Goal: Task Accomplishment & Management: Manage account settings

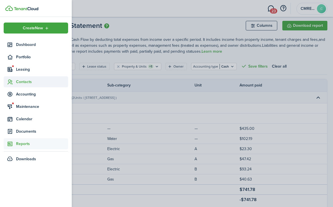
click at [30, 82] on span "Contacts" at bounding box center [42, 82] width 52 height 6
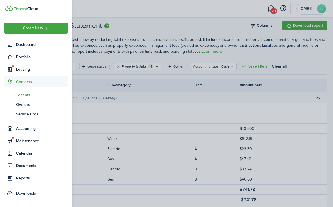
click at [31, 93] on span "Tenants" at bounding box center [42, 95] width 52 height 6
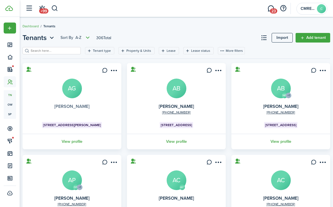
click at [78, 105] on link "[PERSON_NAME]" at bounding box center [71, 106] width 35 height 6
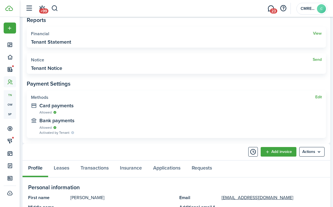
scroll to position [246, 0]
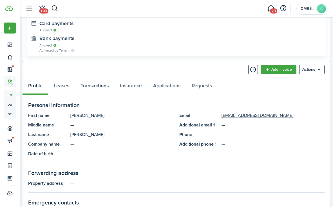
click at [103, 81] on link "Transactions" at bounding box center [94, 86] width 39 height 17
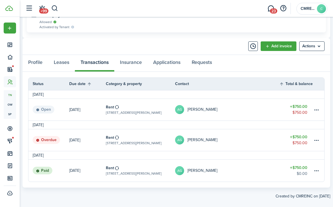
scroll to position [275, 0]
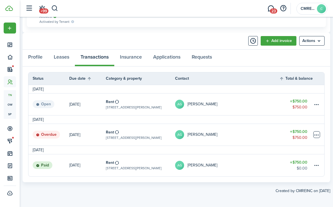
click at [317, 134] on table-menu-btn-icon at bounding box center [316, 134] width 7 height 7
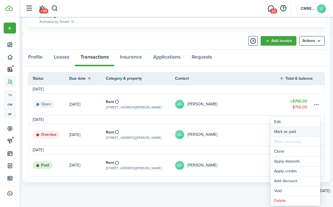
click at [295, 129] on link "Mark as paid" at bounding box center [295, 132] width 49 height 10
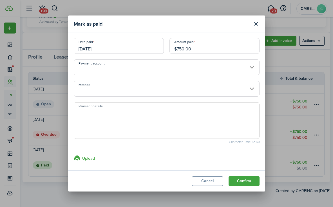
click at [190, 91] on input "Method" at bounding box center [167, 89] width 186 height 16
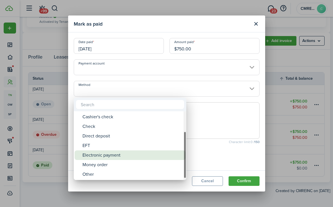
click at [124, 154] on div "Electronic payment" at bounding box center [132, 155] width 100 height 10
type input "Electronic payment"
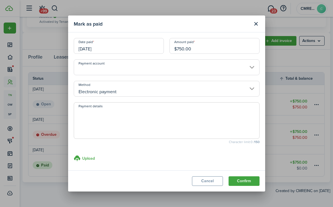
click at [134, 137] on span at bounding box center [167, 120] width 186 height 37
click at [142, 128] on textarea "Payment details" at bounding box center [166, 122] width 185 height 27
type textarea "Zelle"
click at [259, 176] on modal-footer "Cancel Confirm" at bounding box center [166, 180] width 197 height 21
click at [252, 180] on button "Confirm" at bounding box center [243, 181] width 31 height 10
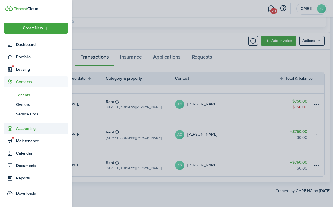
click at [43, 127] on span "Accounting" at bounding box center [42, 128] width 52 height 6
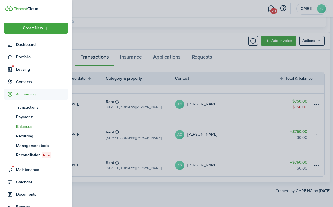
click at [31, 127] on span "Balances" at bounding box center [42, 127] width 52 height 6
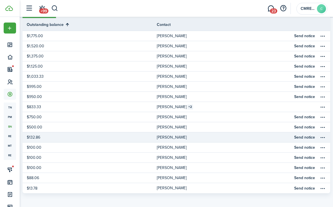
scroll to position [63, 0]
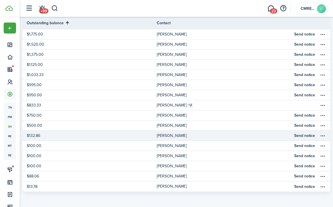
click at [87, 134] on link "$132.86" at bounding box center [90, 136] width 134 height 10
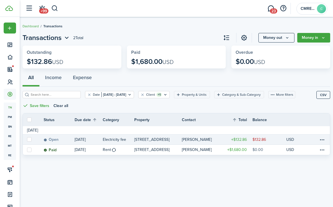
click at [282, 137] on link "$132.86" at bounding box center [269, 139] width 34 height 10
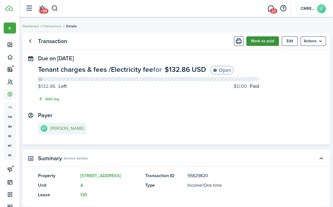
click at [259, 42] on button "Mark as paid" at bounding box center [262, 41] width 33 height 10
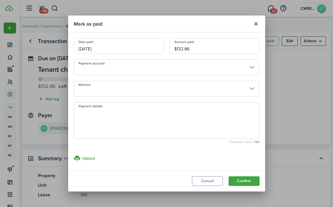
click at [154, 85] on input "Method" at bounding box center [167, 89] width 186 height 16
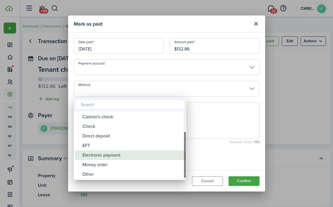
click at [133, 155] on div "Electronic payment" at bounding box center [132, 155] width 100 height 10
type input "Electronic payment"
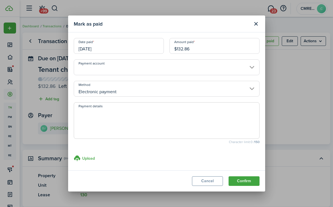
click at [135, 125] on textarea "Payment details" at bounding box center [166, 122] width 185 height 27
type textarea "Venmo"
click at [245, 178] on button "Confirm" at bounding box center [243, 181] width 31 height 10
